Goal: Task Accomplishment & Management: Complete application form

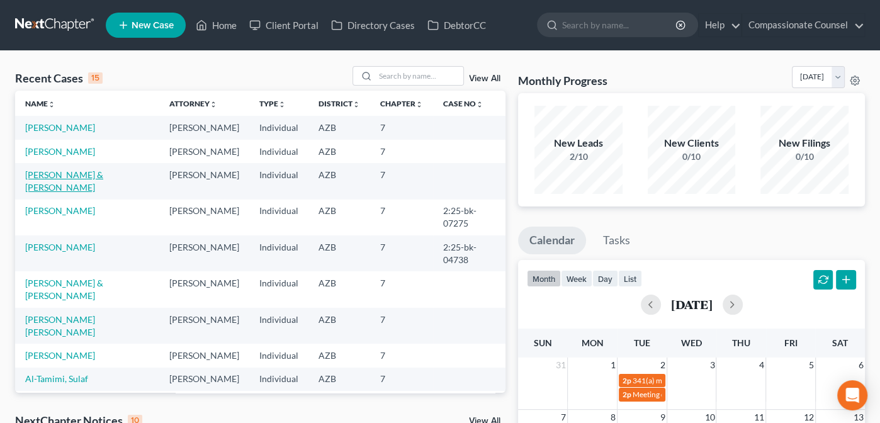
click at [57, 176] on link "[PERSON_NAME] & [PERSON_NAME]" at bounding box center [64, 180] width 78 height 23
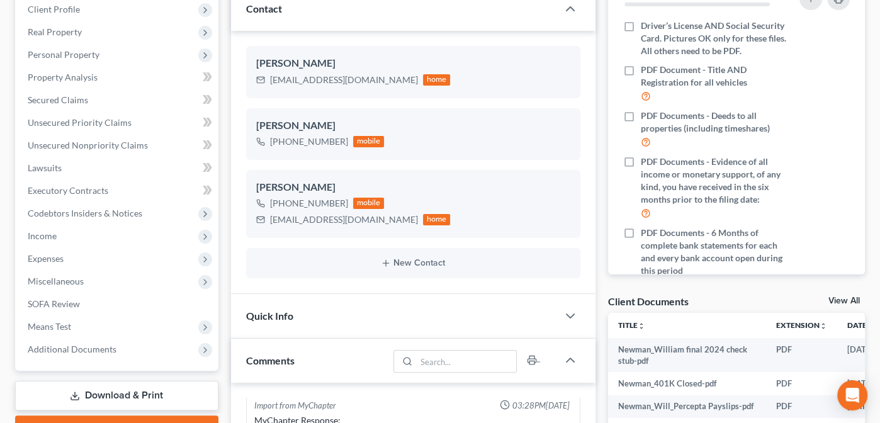
scroll to position [178, 0]
click at [38, 239] on span "Income" at bounding box center [42, 235] width 29 height 11
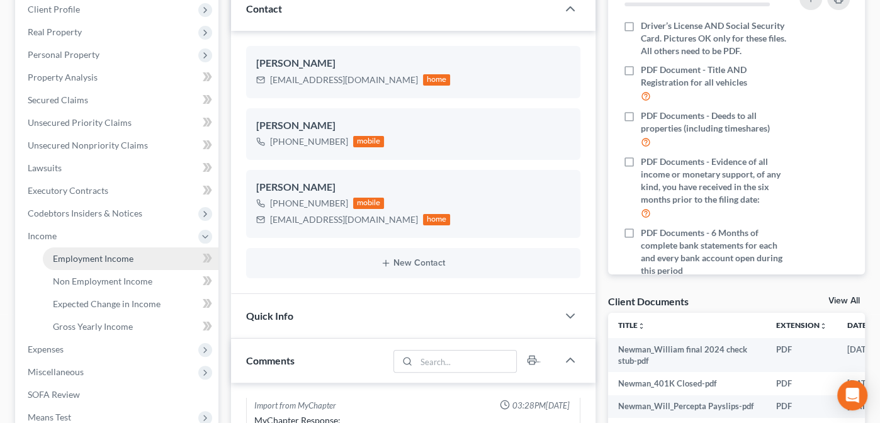
click at [94, 254] on span "Employment Income" at bounding box center [93, 258] width 81 height 11
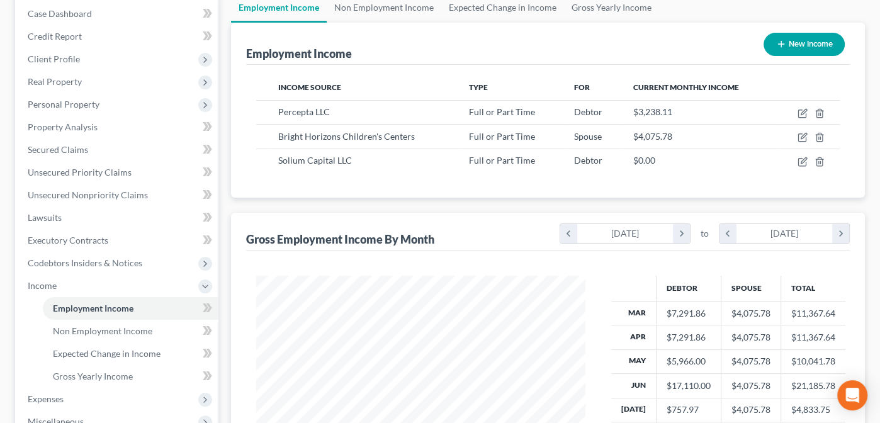
scroll to position [142, 0]
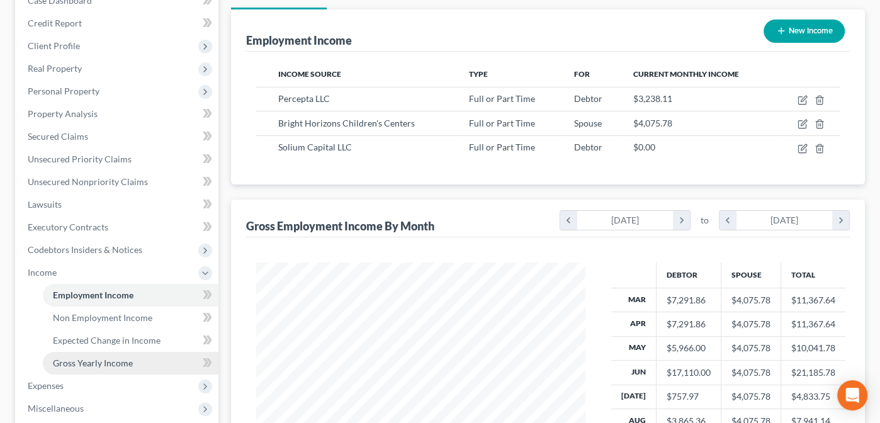
click at [98, 358] on span "Gross Yearly Income" at bounding box center [93, 363] width 80 height 11
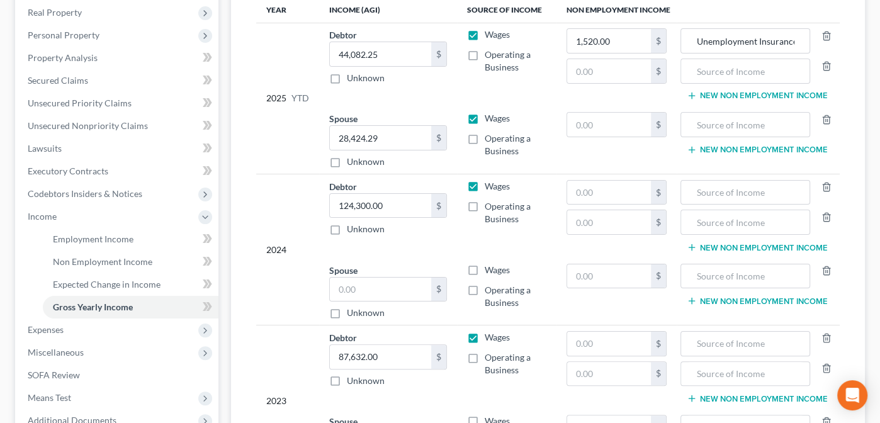
scroll to position [224, 0]
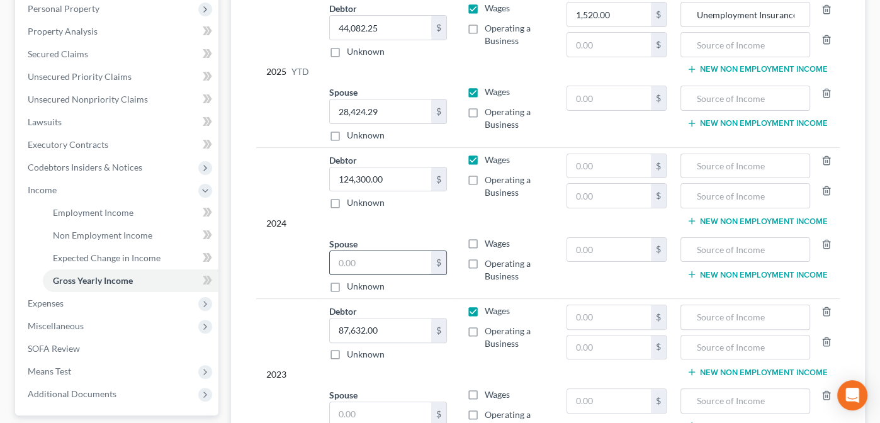
click at [358, 254] on input "text" at bounding box center [380, 263] width 101 height 24
type input "44,192.74"
click at [485, 239] on label "Wages" at bounding box center [497, 243] width 25 height 13
click at [490, 239] on input "Wages" at bounding box center [494, 241] width 8 height 8
checkbox input "true"
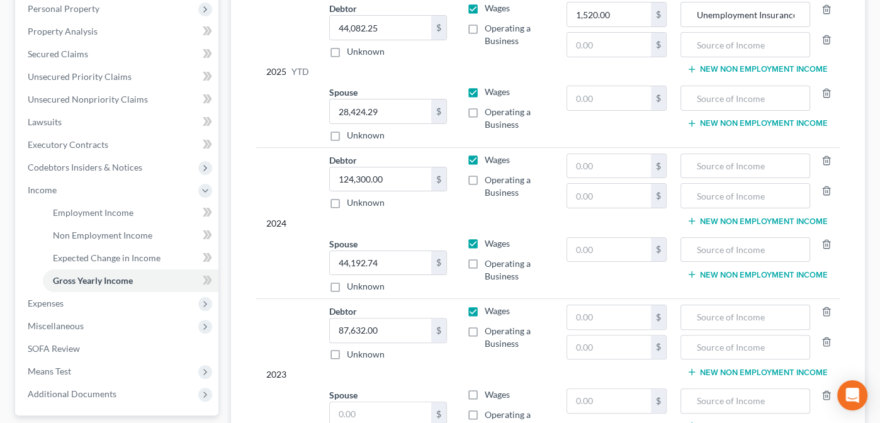
click at [453, 225] on td "Debtor 124,300.00 $ Unknown Balance Undetermined 124,300.00 $ Unknown" at bounding box center [388, 189] width 138 height 84
type input "80,107.26"
click at [264, 118] on td "2025 YTD" at bounding box center [287, 71] width 63 height 151
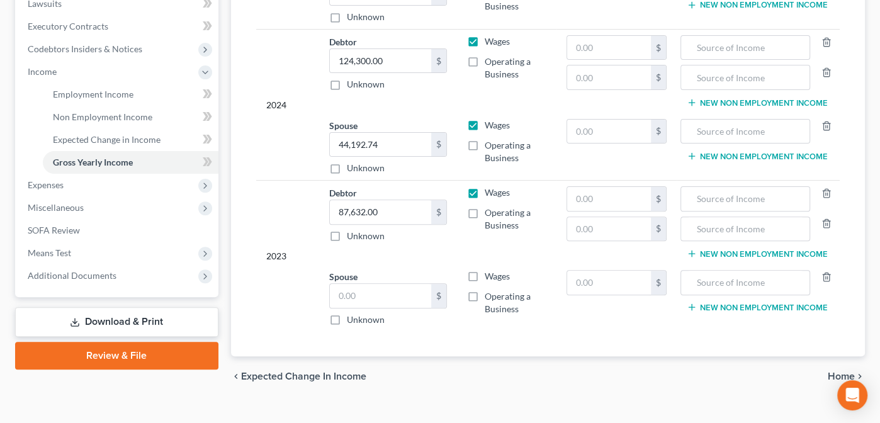
scroll to position [346, 0]
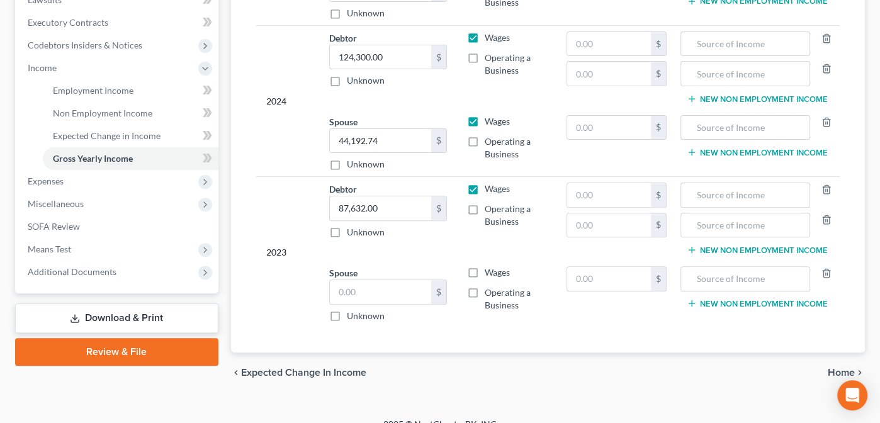
click at [347, 312] on label "Unknown" at bounding box center [366, 316] width 38 height 13
click at [352, 312] on input "Unknown" at bounding box center [356, 314] width 8 height 8
checkbox input "true"
type input "0.00"
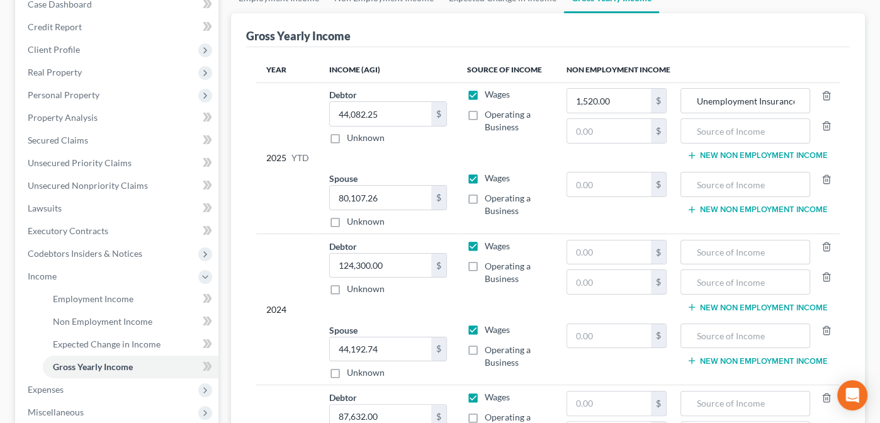
scroll to position [0, 0]
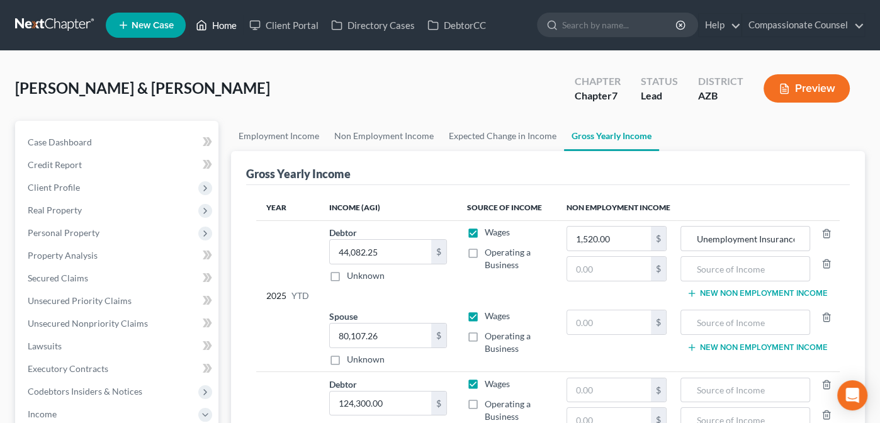
click at [225, 23] on link "Home" at bounding box center [217, 25] width 54 height 23
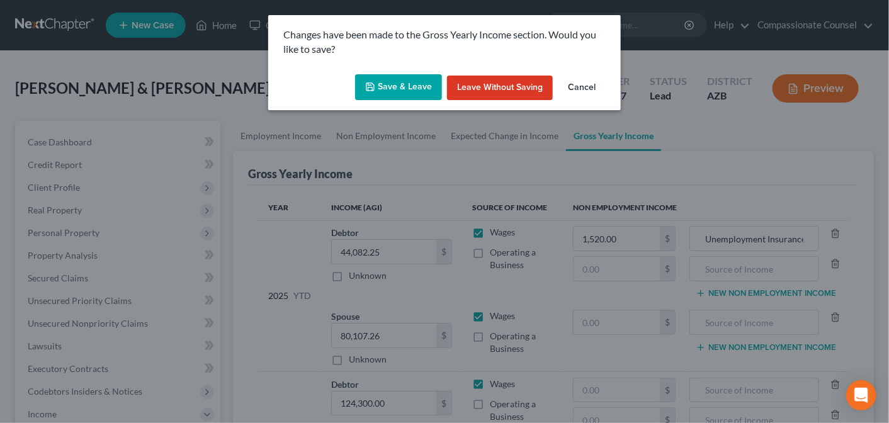
click at [384, 82] on button "Save & Leave" at bounding box center [398, 87] width 87 height 26
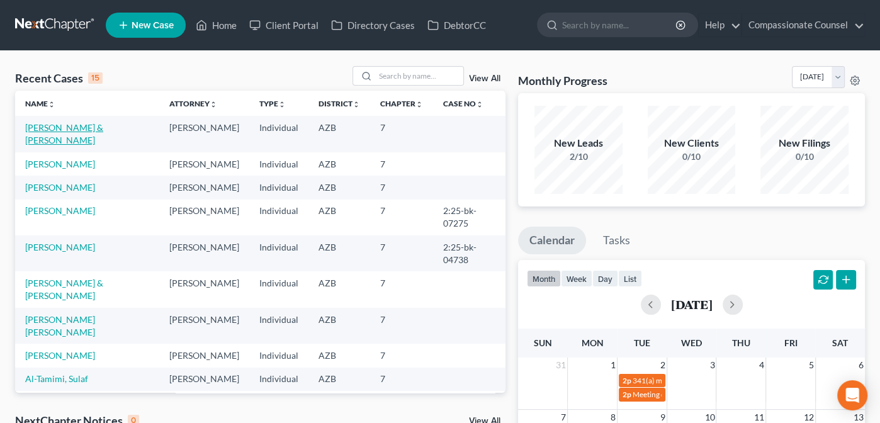
click at [86, 127] on link "[PERSON_NAME] & [PERSON_NAME]" at bounding box center [64, 133] width 78 height 23
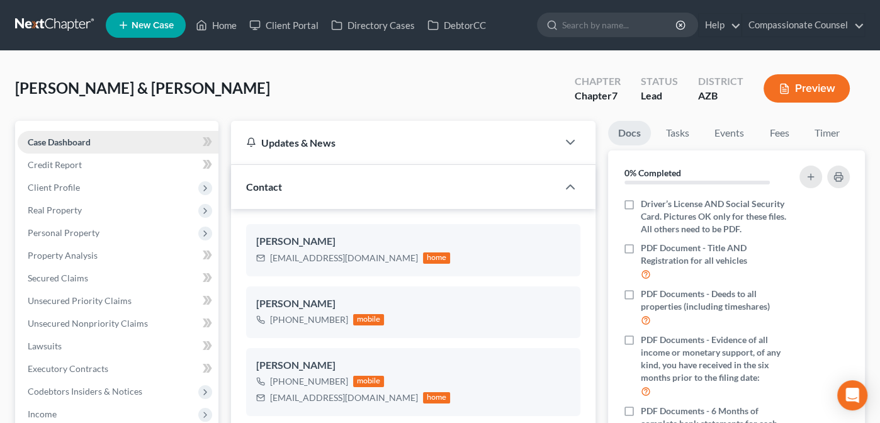
scroll to position [275, 0]
click at [57, 144] on span "Case Dashboard" at bounding box center [59, 142] width 63 height 11
click at [57, 140] on span "Case Dashboard" at bounding box center [59, 142] width 63 height 11
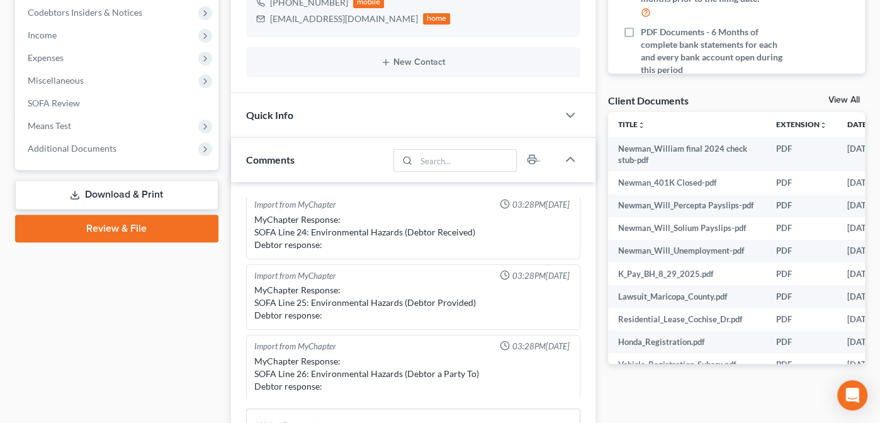
scroll to position [378, 0]
click at [841, 101] on link "View All" at bounding box center [844, 101] width 31 height 9
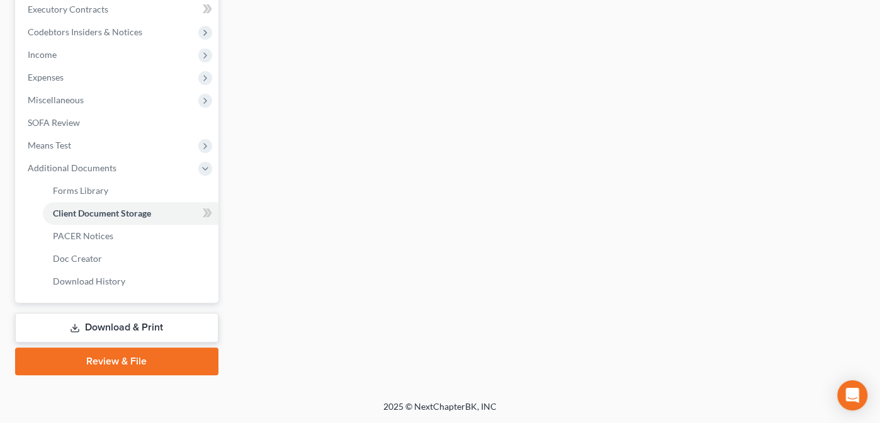
scroll to position [244, 0]
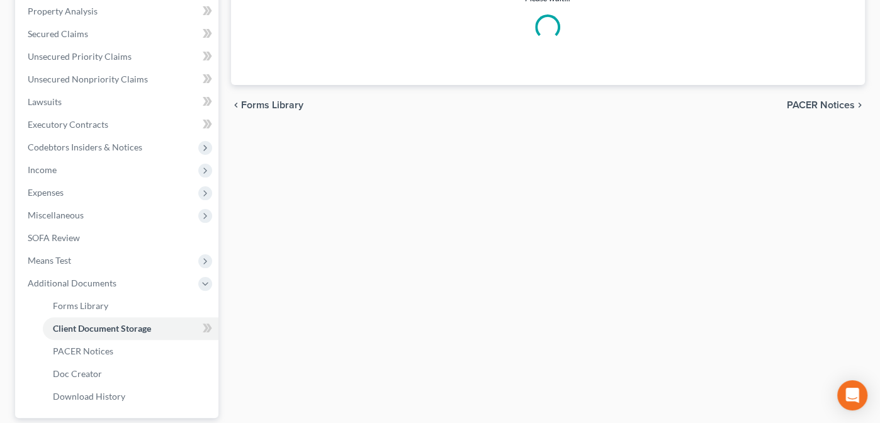
select select "14"
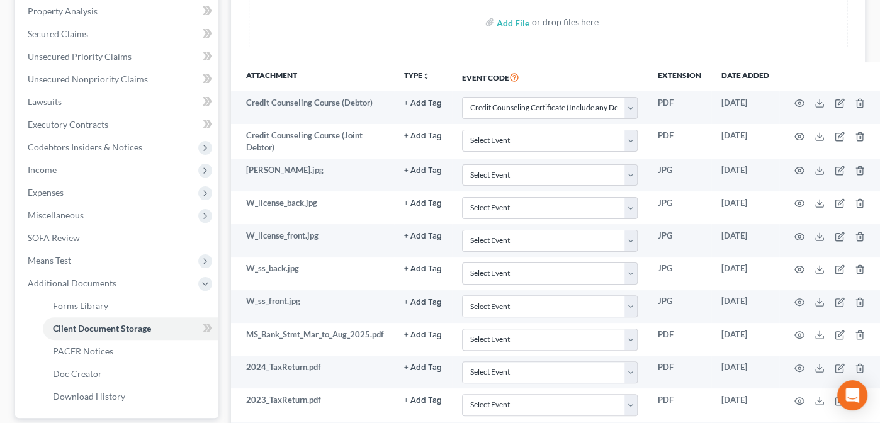
scroll to position [0, 0]
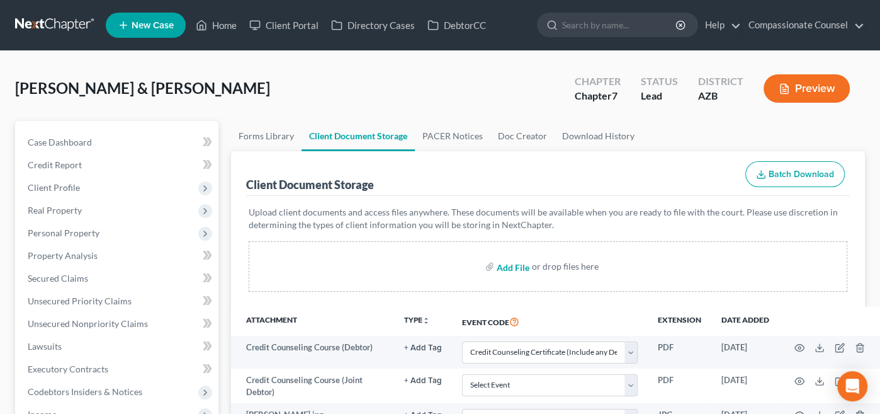
click at [516, 266] on input "file" at bounding box center [512, 266] width 30 height 23
type input "C:\fakepath\Newman_William 2024 W2.pdf"
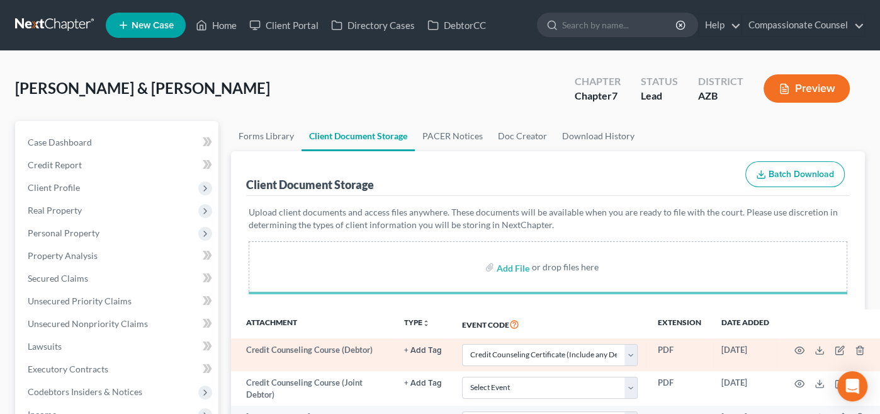
select select "14"
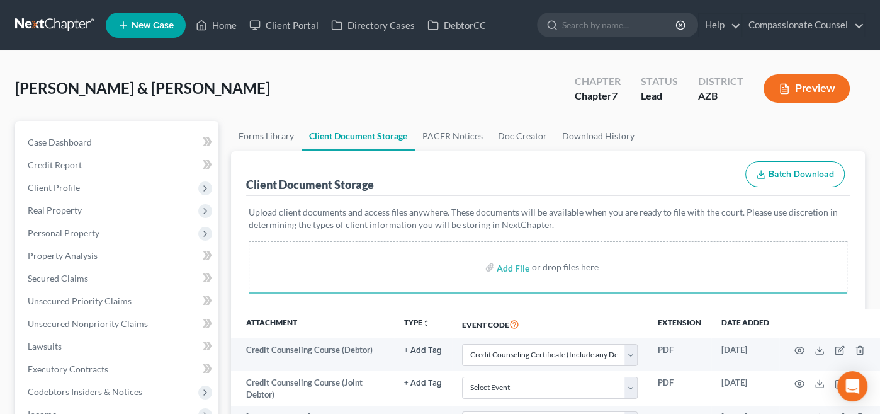
select select "14"
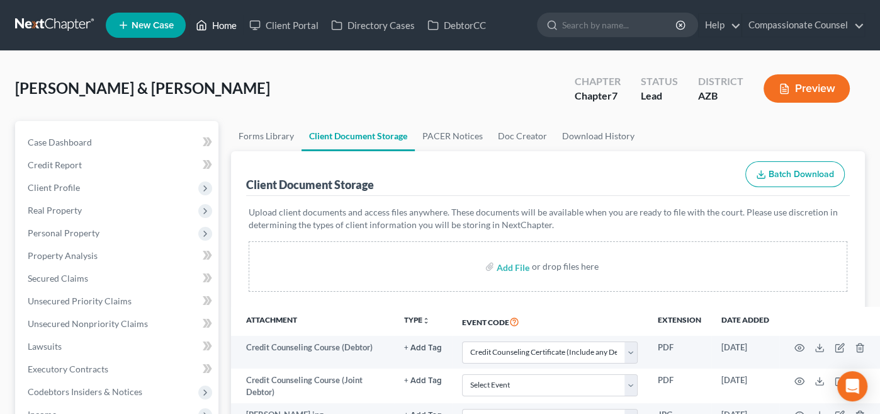
click at [217, 24] on link "Home" at bounding box center [217, 25] width 54 height 23
